Goal: Transaction & Acquisition: Book appointment/travel/reservation

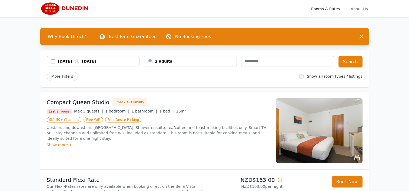
click at [64, 60] on div "[DATE] [DATE]" at bounding box center [99, 61] width 82 height 5
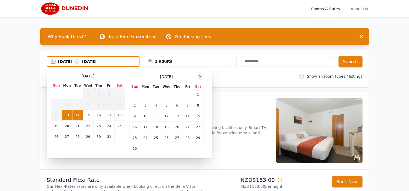
click at [199, 76] on icon at bounding box center [200, 77] width 4 height 4
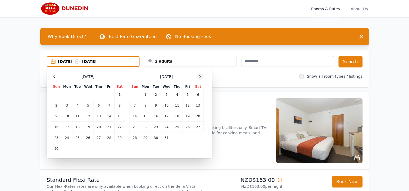
click at [199, 76] on icon at bounding box center [200, 77] width 4 height 4
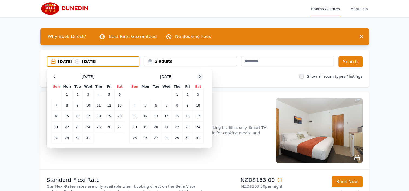
click at [199, 76] on icon at bounding box center [200, 77] width 4 height 4
click at [198, 104] on td "14" at bounding box center [198, 105] width 11 height 11
click at [144, 116] on td "16" at bounding box center [145, 116] width 11 height 11
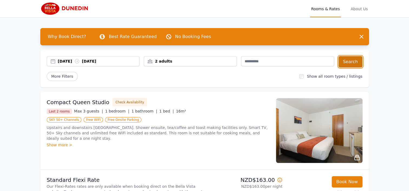
click at [356, 59] on button "Search" at bounding box center [350, 61] width 24 height 11
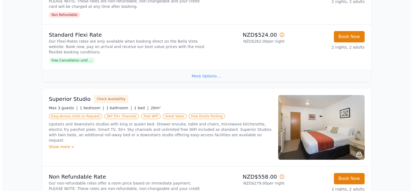
scroll to position [216, 0]
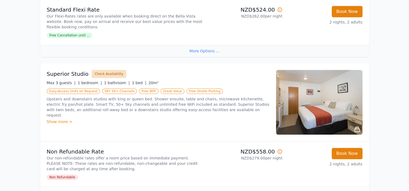
click at [104, 72] on button "Check Availability" at bounding box center [109, 74] width 35 height 8
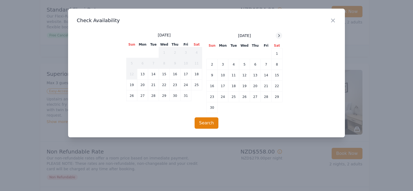
click at [278, 36] on icon at bounding box center [279, 36] width 4 height 4
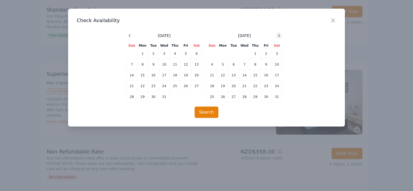
click at [278, 36] on icon at bounding box center [279, 36] width 4 height 4
click at [277, 65] on td "14" at bounding box center [277, 64] width 11 height 11
click at [222, 77] on td "16" at bounding box center [223, 75] width 11 height 11
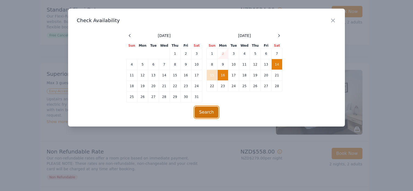
click at [208, 111] on button "Search" at bounding box center [207, 112] width 24 height 11
